Goal: Answer question/provide support: Share knowledge or assist other users

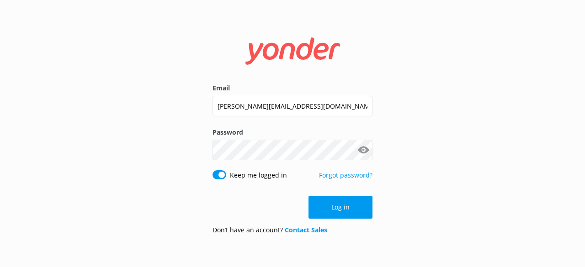
click at [345, 213] on div "Log in" at bounding box center [292, 207] width 160 height 23
click at [334, 212] on button "Log in" at bounding box center [340, 207] width 64 height 23
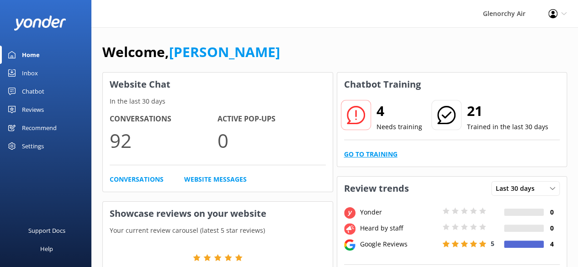
click at [375, 152] on link "Go to Training" at bounding box center [370, 154] width 53 height 10
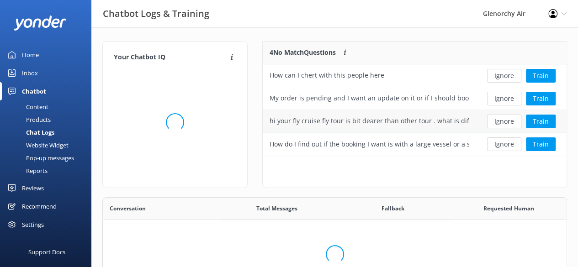
scroll to position [313, 457]
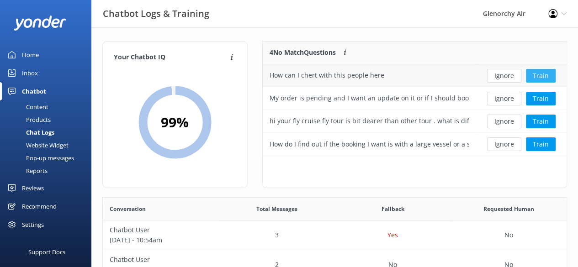
click at [544, 74] on button "Train" at bounding box center [541, 76] width 30 height 14
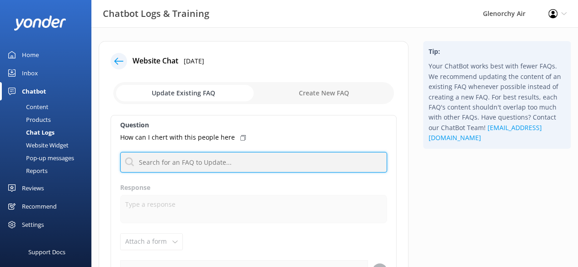
click at [210, 165] on input "text" at bounding box center [253, 162] width 267 height 21
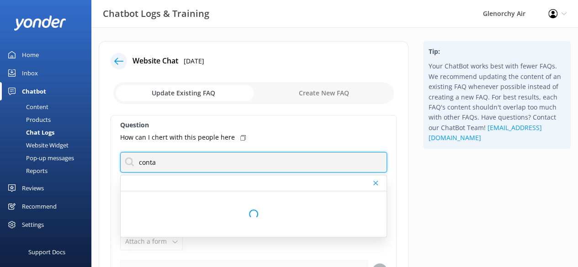
type input "contact"
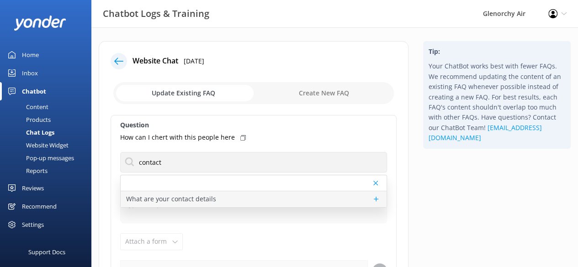
click at [189, 201] on p "What are your contact details" at bounding box center [171, 199] width 90 height 10
type textarea "You can contact the Glenorchy Air team at 0800 676 264 or [PHONE_NUMBER], or by…"
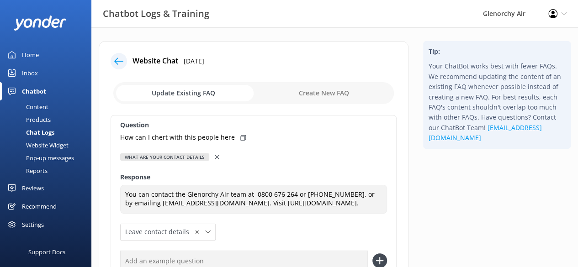
scroll to position [111, 0]
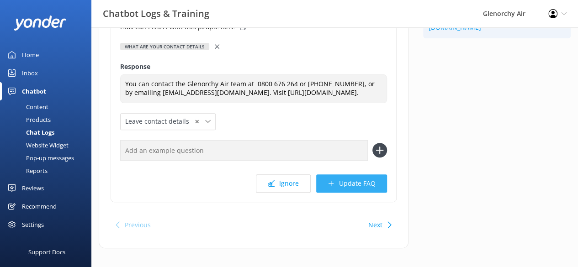
click at [342, 183] on button "Update FAQ" at bounding box center [351, 183] width 71 height 18
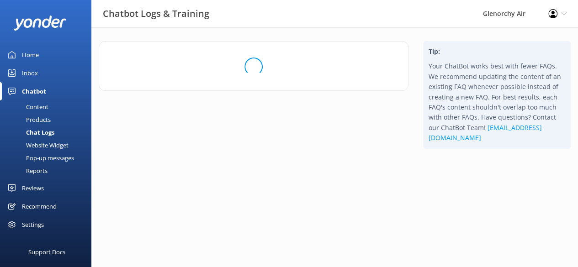
scroll to position [0, 0]
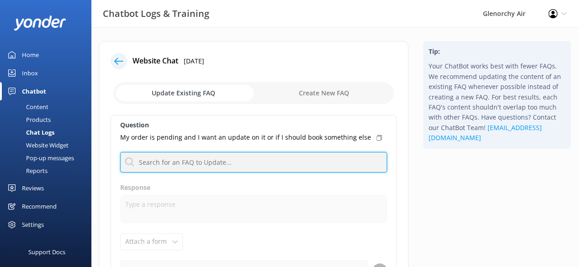
click at [246, 152] on input "text" at bounding box center [253, 162] width 267 height 21
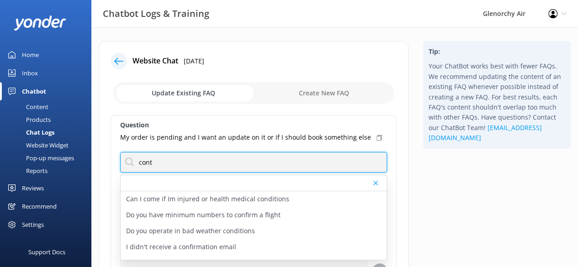
type input "contact"
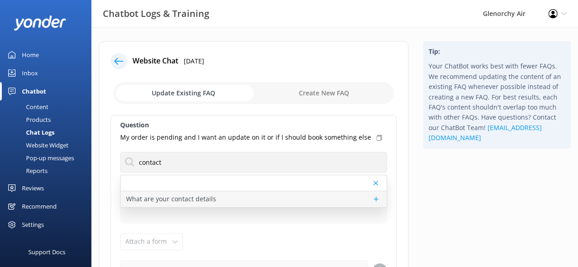
click at [212, 198] on p "What are your contact details" at bounding box center [171, 199] width 90 height 10
type textarea "You can contact the Glenorchy Air team at 0800 676 264 or [PHONE_NUMBER], or by…"
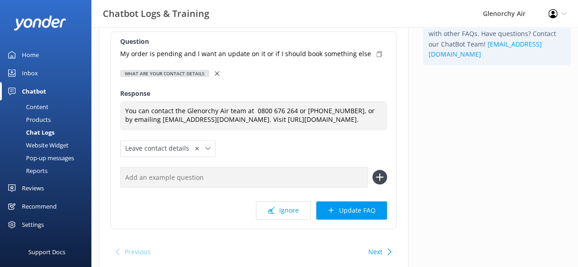
scroll to position [84, 0]
click at [369, 212] on button "Update FAQ" at bounding box center [351, 210] width 71 height 18
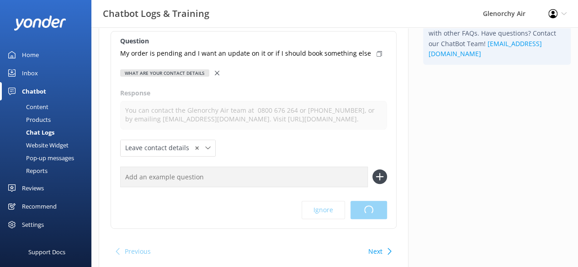
scroll to position [0, 0]
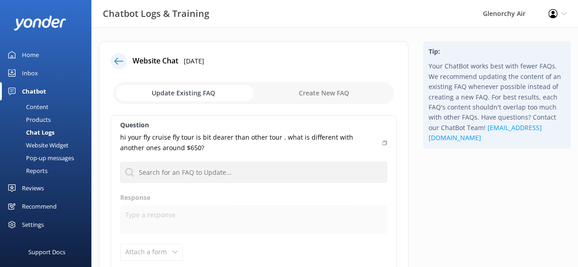
scroll to position [135, 0]
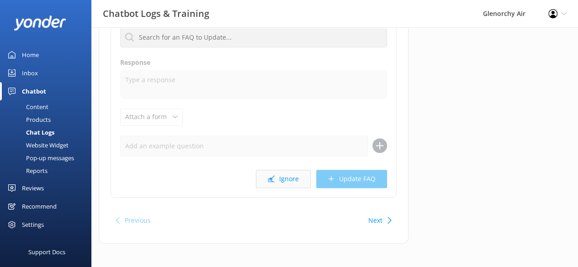
click at [279, 181] on button "Ignore" at bounding box center [283, 179] width 55 height 18
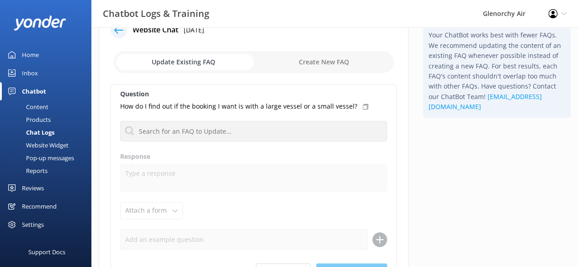
scroll to position [32, 0]
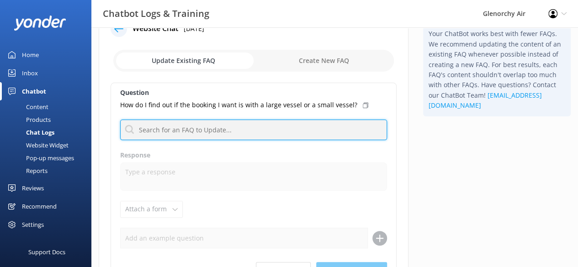
click at [187, 124] on input "text" at bounding box center [253, 130] width 267 height 21
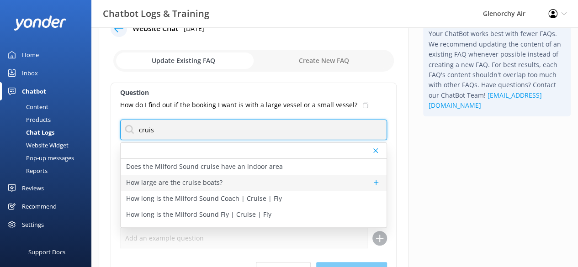
type input "cruis"
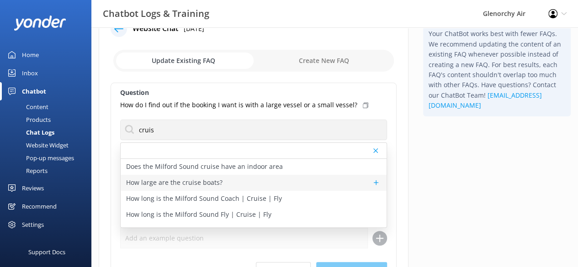
click at [171, 185] on p "How large are the cruise boats?" at bounding box center [174, 183] width 96 height 10
type textarea "Our Cruise partner, Southern Discoveries offers a range of vessels in [GEOGRAPH…"
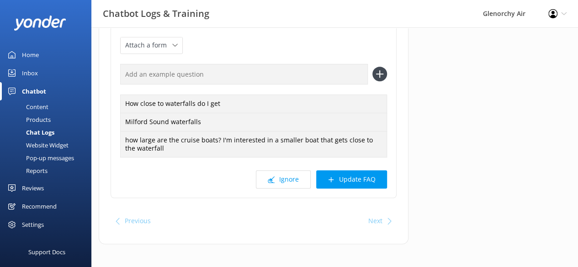
scroll to position [206, 0]
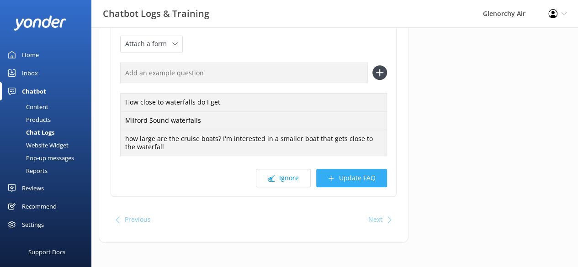
click at [343, 178] on button "Update FAQ" at bounding box center [351, 178] width 71 height 18
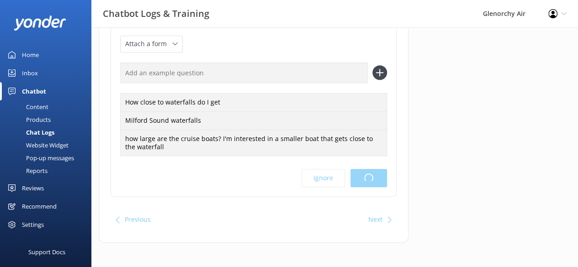
scroll to position [0, 0]
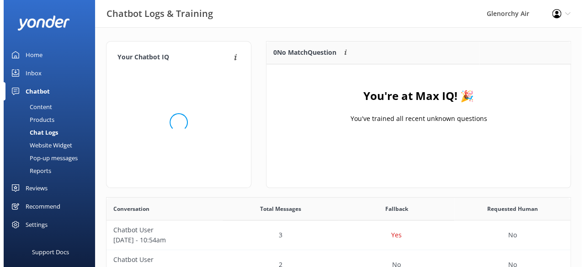
scroll to position [107, 297]
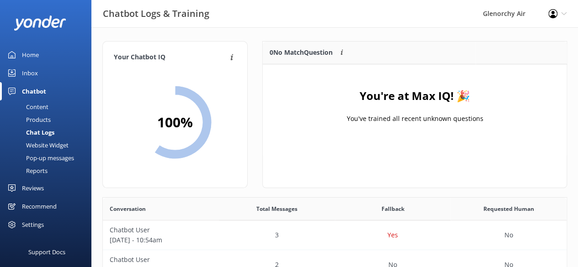
click at [37, 68] on div "Inbox" at bounding box center [30, 73] width 16 height 18
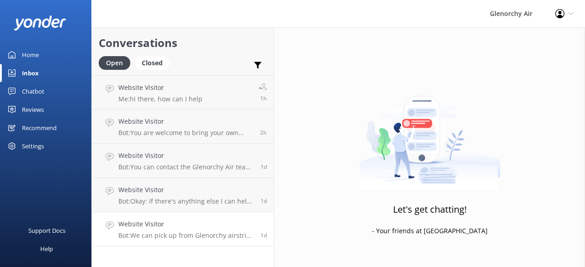
click at [199, 243] on link "Website Visitor Bot: We can pick up from Glenorchy airstrip at no additional ch…" at bounding box center [183, 229] width 182 height 34
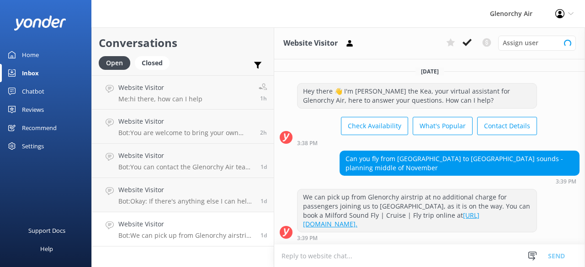
scroll to position [9, 0]
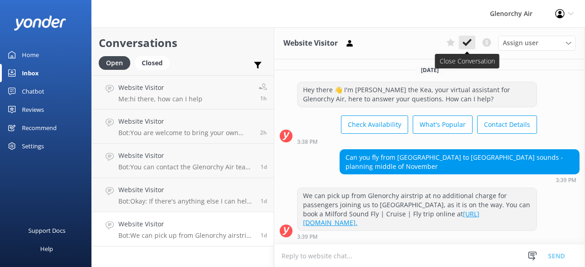
click at [473, 43] on button at bounding box center [467, 43] width 16 height 14
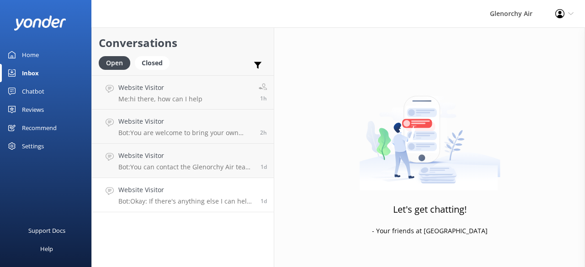
click at [184, 200] on p "Bot: Okay: If there's anything else I can help with, let me know!" at bounding box center [185, 201] width 135 height 8
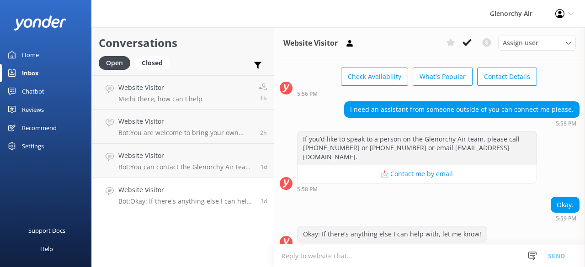
scroll to position [49, 0]
click at [472, 43] on button at bounding box center [467, 43] width 16 height 14
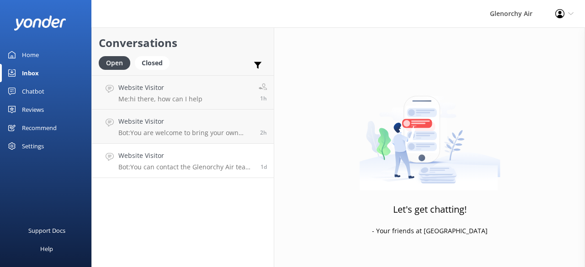
click at [156, 169] on p "Bot: You can contact the Glenorchy Air team at 0800 676 264 or [PHONE_NUMBER], …" at bounding box center [185, 167] width 135 height 8
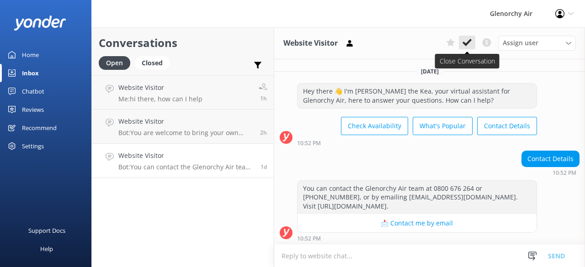
click at [466, 38] on icon at bounding box center [466, 42] width 9 height 9
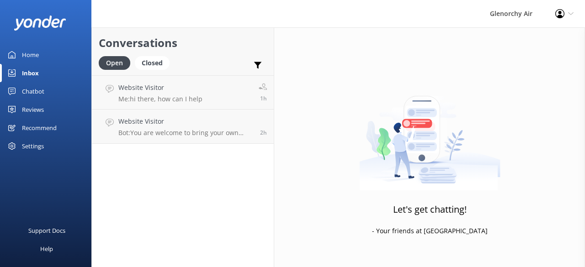
click at [158, 146] on div "Conversations Open Closed Important Converted Assigned to me Unassigned Website…" at bounding box center [182, 147] width 183 height 240
click at [159, 133] on p "Bot: You are welcome to bring your own food and drink on any of our experiences…" at bounding box center [185, 133] width 135 height 8
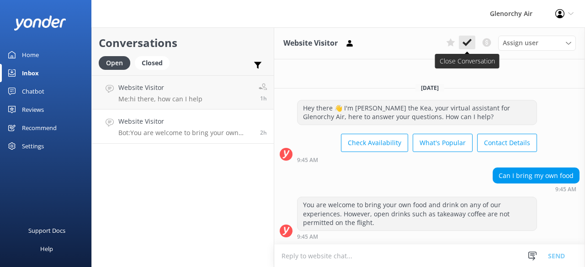
click at [467, 48] on button at bounding box center [467, 43] width 16 height 14
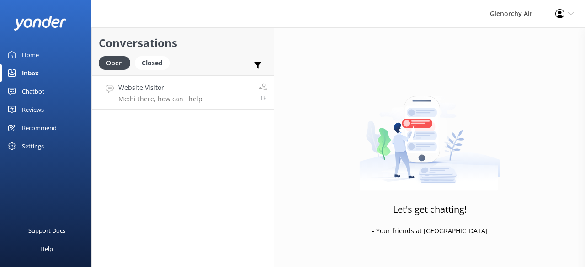
click at [197, 91] on h4 "Website Visitor" at bounding box center [160, 88] width 84 height 10
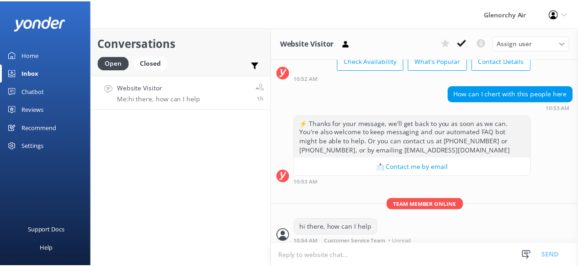
scroll to position [68, 0]
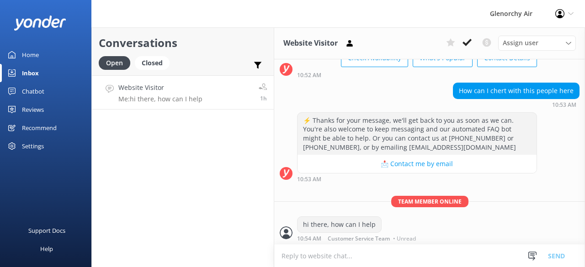
click at [33, 53] on div "Home" at bounding box center [30, 55] width 17 height 18
